Goal: Task Accomplishment & Management: Complete application form

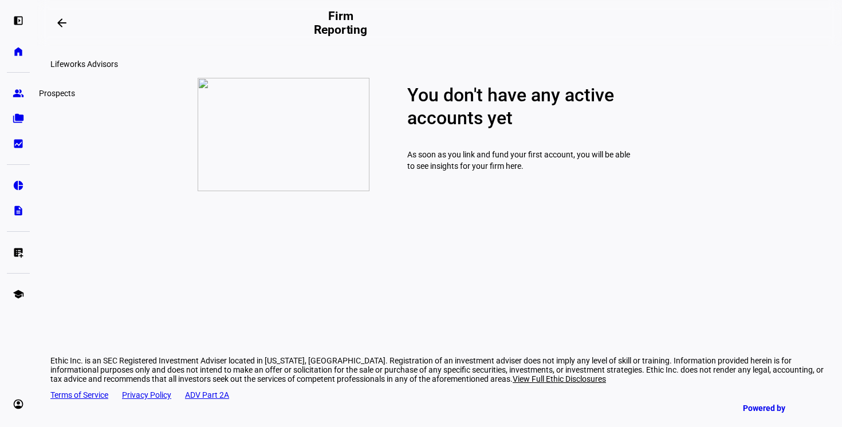
click at [19, 92] on eth-mat-symbol "group" at bounding box center [18, 93] width 11 height 11
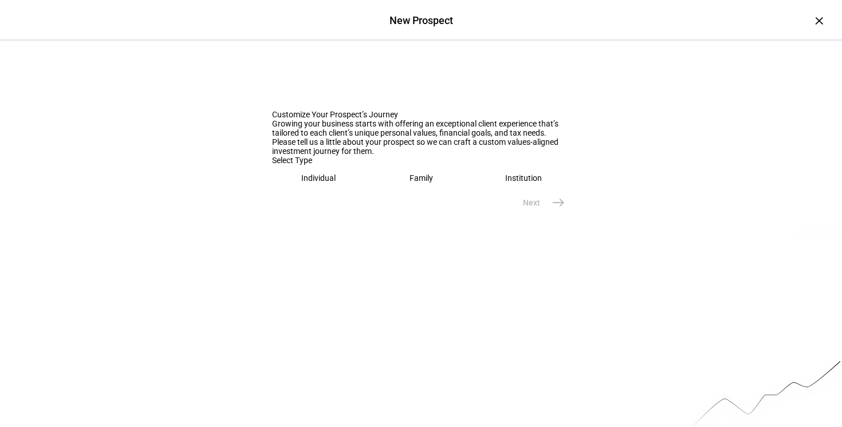
click at [324, 191] on eth-mega-radio-button "Individual" at bounding box center [318, 178] width 93 height 26
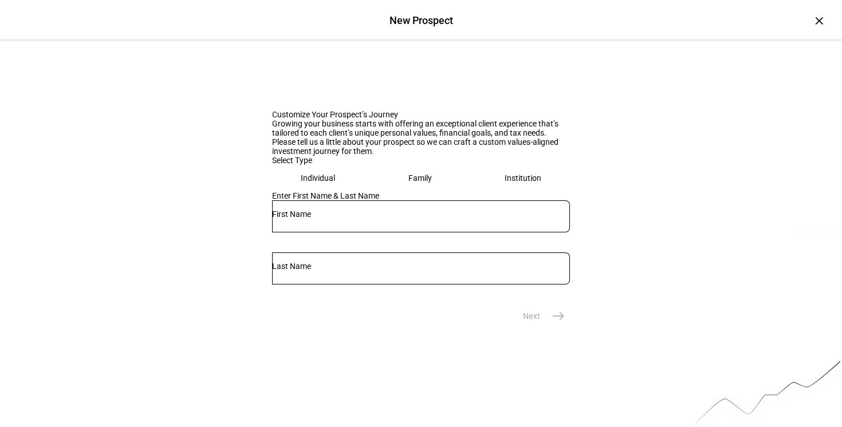
click at [355, 233] on div at bounding box center [421, 216] width 298 height 32
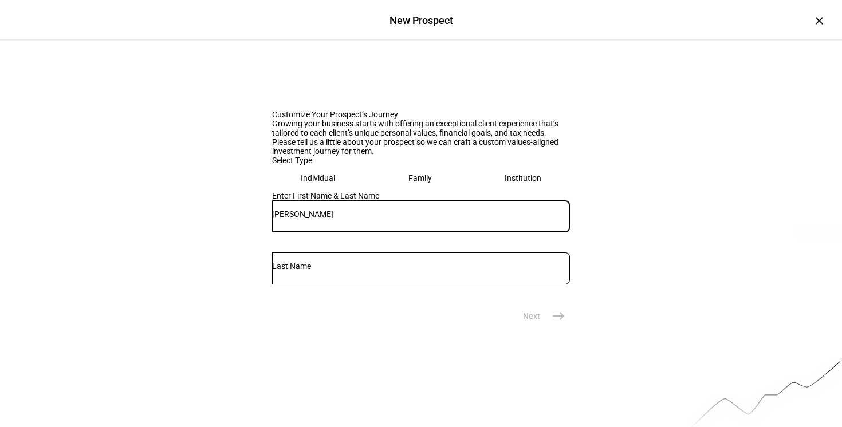
type input "[PERSON_NAME]"
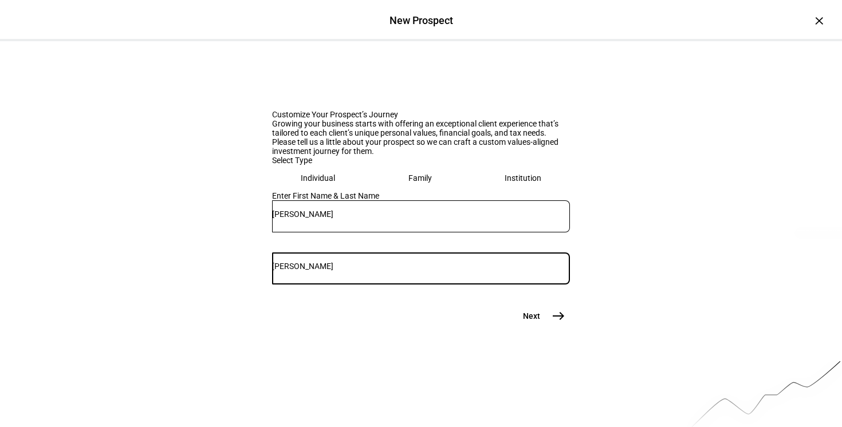
scroll to position [112, 0]
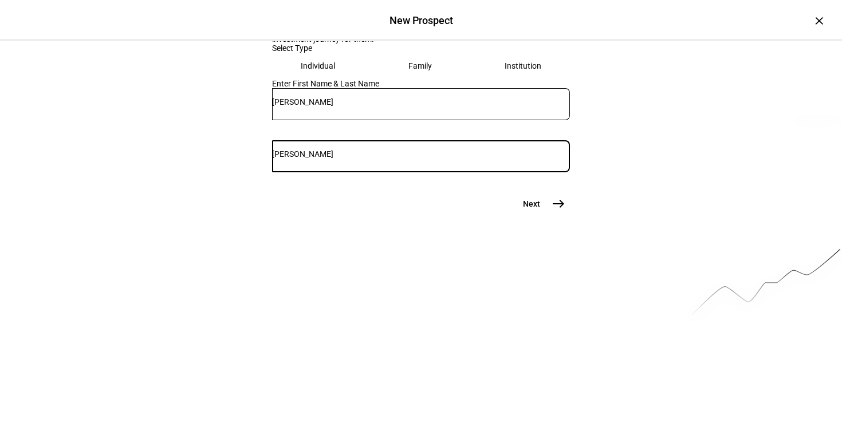
type input "[PERSON_NAME]"
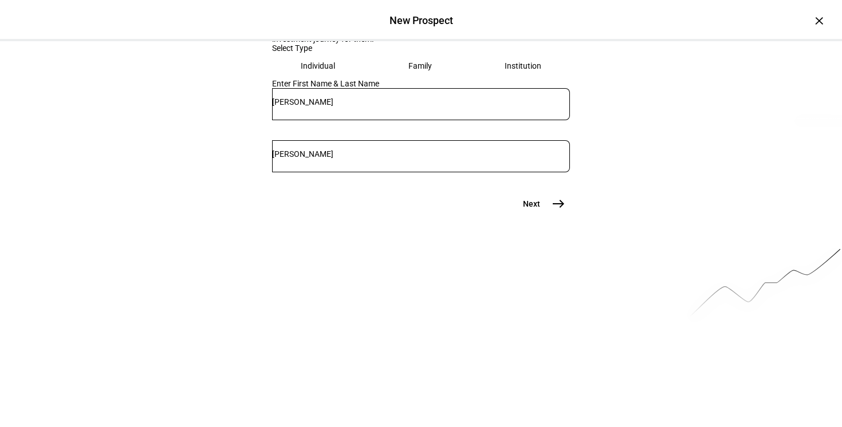
click at [539, 215] on button "Next east" at bounding box center [539, 203] width 61 height 23
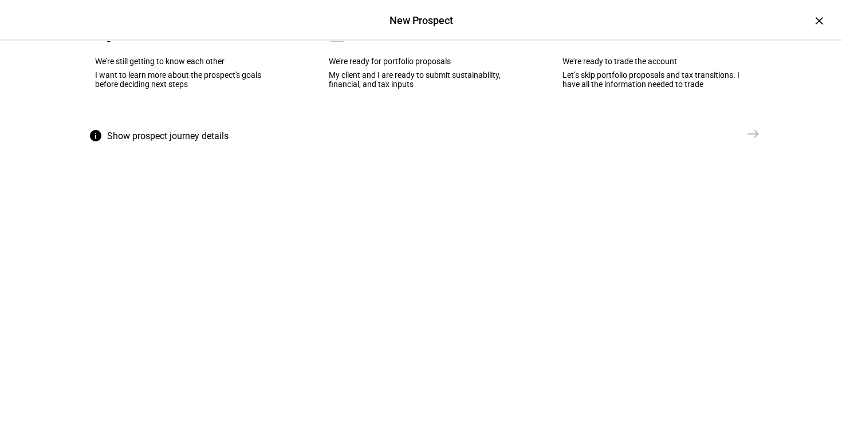
click at [407, 123] on eth-mega-radio-button "cases We’re ready for portfolio proposals My client and I are ready to submit s…" at bounding box center [421, 65] width 220 height 116
click at [744, 145] on span "east" at bounding box center [753, 134] width 23 height 23
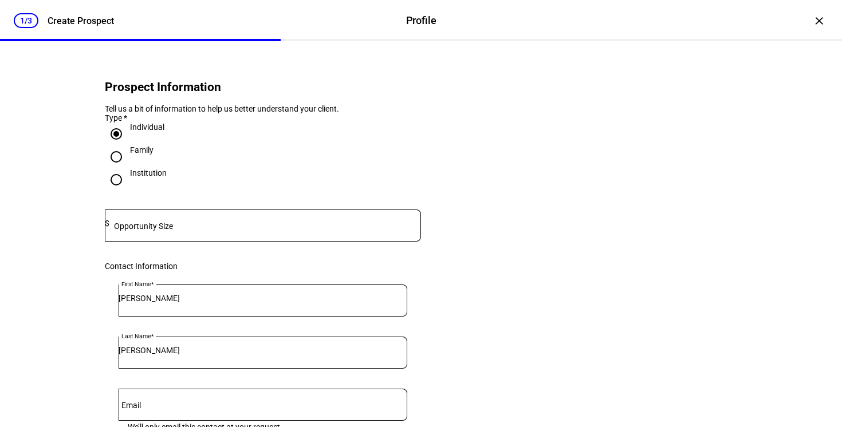
scroll to position [27, 0]
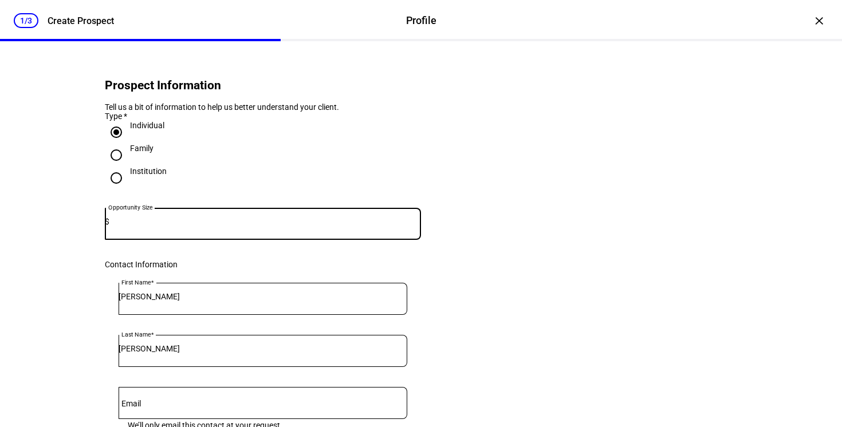
click at [184, 226] on input at bounding box center [265, 221] width 312 height 9
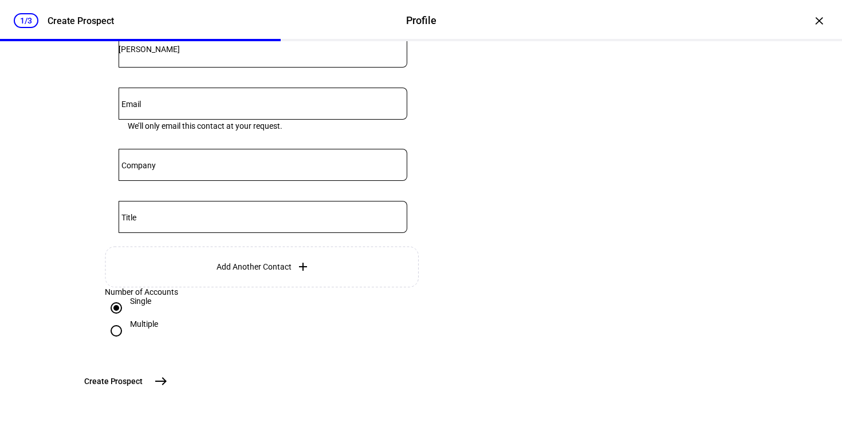
scroll to position [418, 0]
type input "757,000"
click at [143, 377] on span "Create Prospect" at bounding box center [113, 381] width 58 height 11
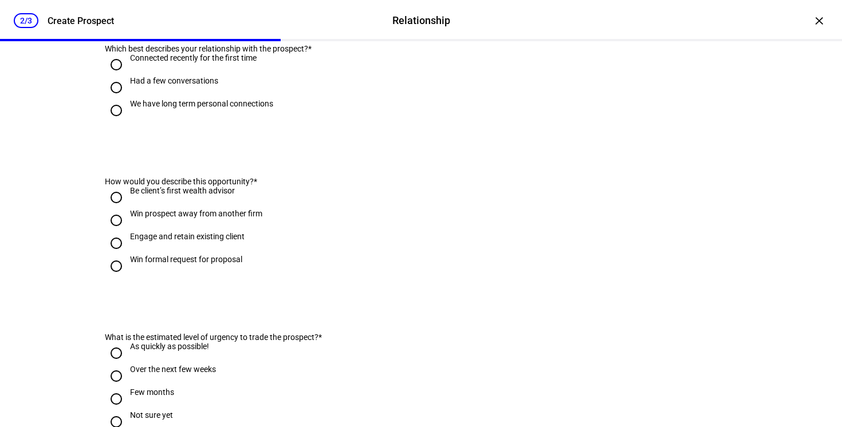
scroll to position [0, 0]
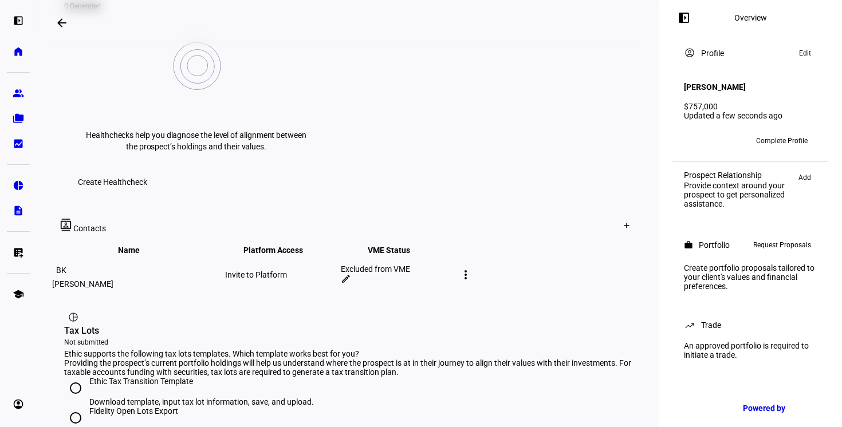
scroll to position [581, 0]
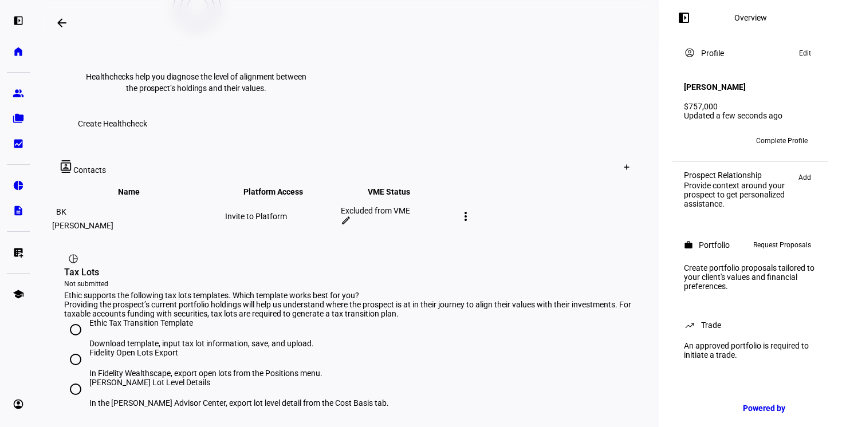
click at [153, 378] on div "[PERSON_NAME] Lot Level Details" at bounding box center [239, 388] width 300 height 21
click at [87, 378] on input "[PERSON_NAME] Lot Level Details In the [PERSON_NAME] Advisor Center, export lot…" at bounding box center [75, 389] width 23 height 23
radio input "true"
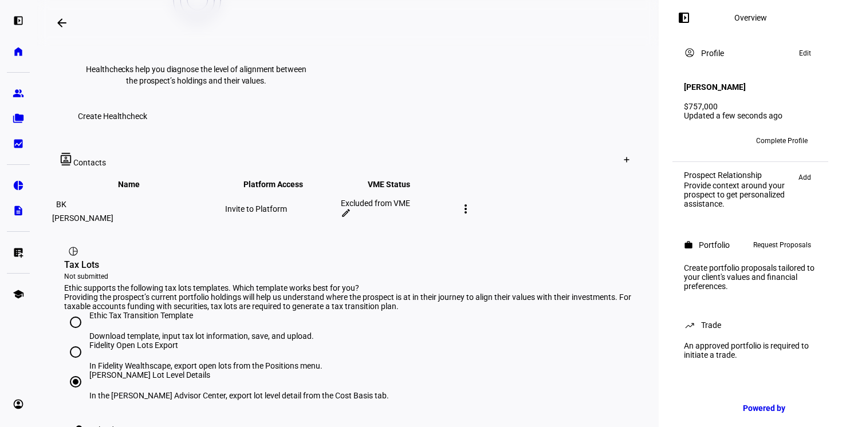
scroll to position [589, 0]
click at [109, 417] on span "Upload" at bounding box center [101, 428] width 25 height 23
